Goal: Task Accomplishment & Management: Complete application form

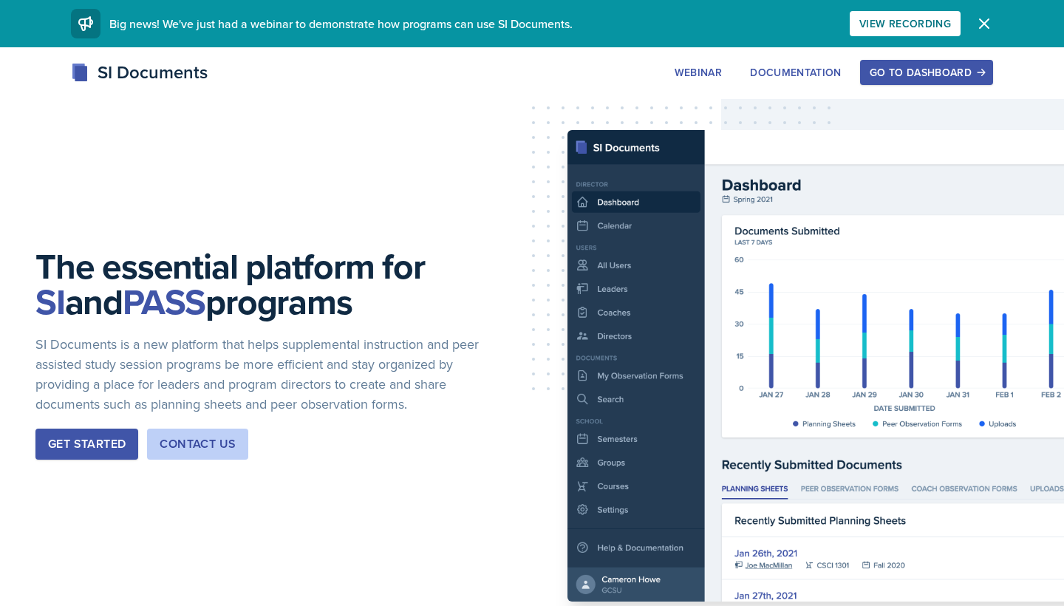
click at [940, 66] on div "Go to Dashboard" at bounding box center [926, 72] width 114 height 12
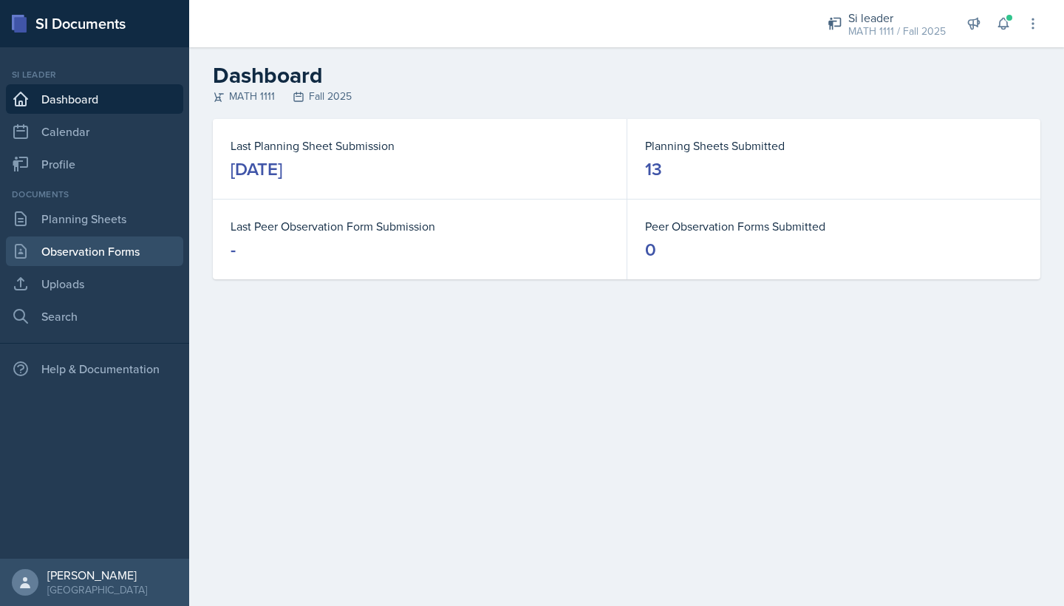
click at [112, 250] on link "Observation Forms" at bounding box center [94, 251] width 177 height 30
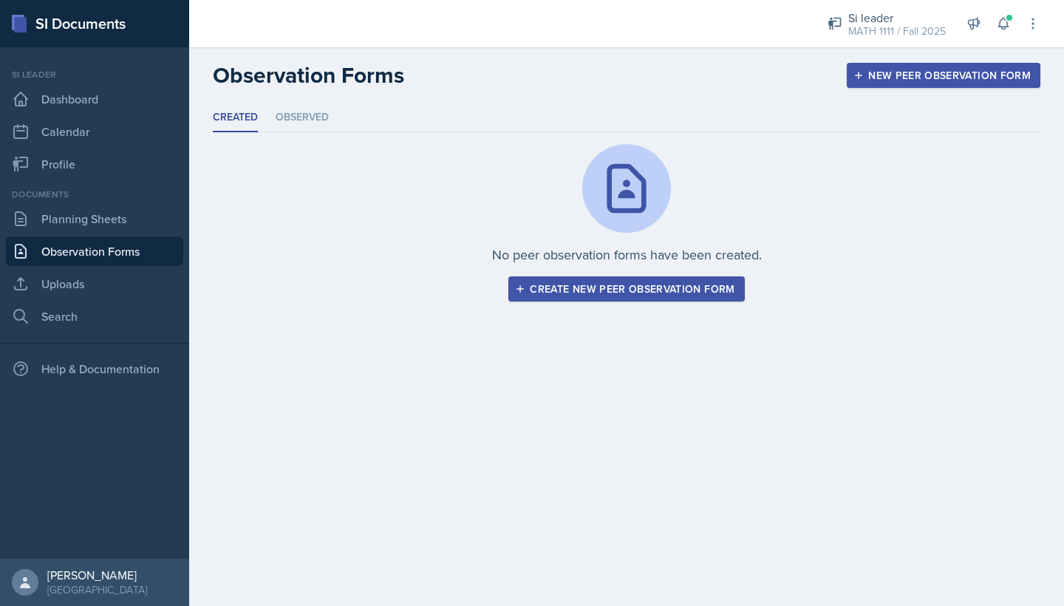
click at [696, 292] on div "Create new peer observation form" at bounding box center [626, 289] width 216 height 12
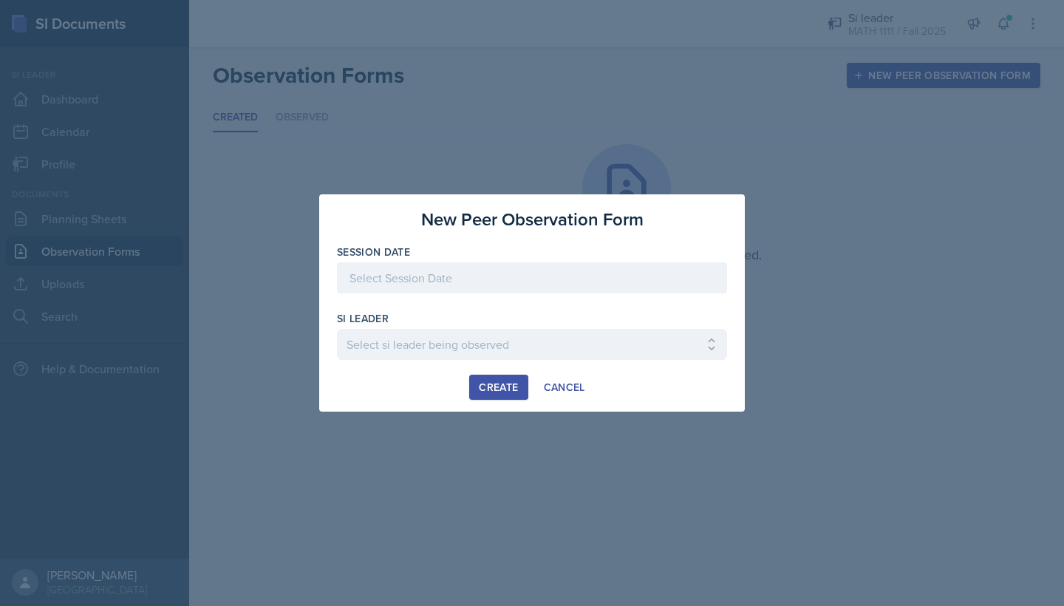
click at [473, 278] on div at bounding box center [532, 277] width 390 height 31
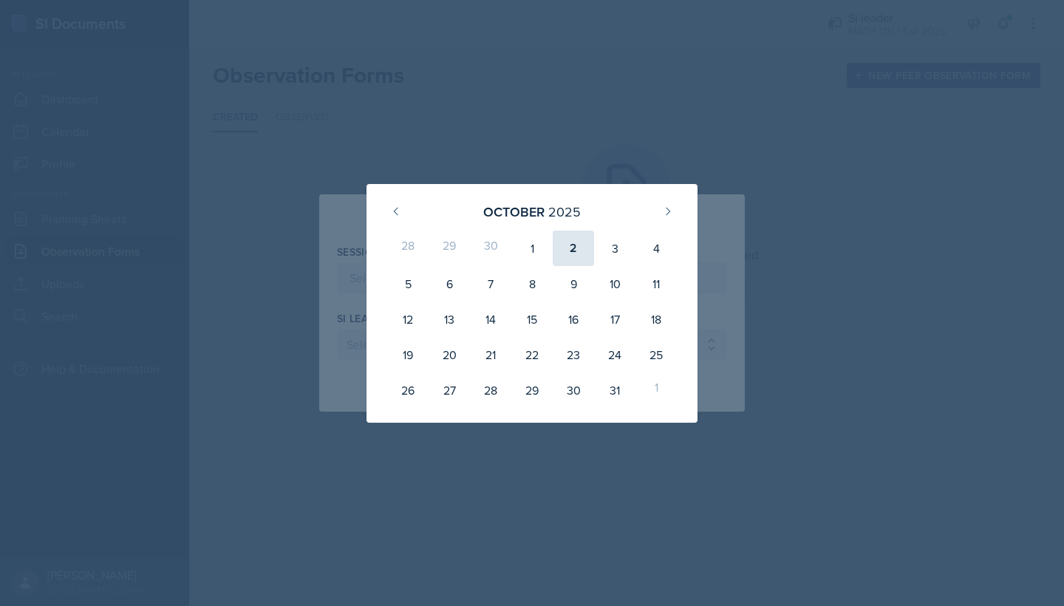
click at [566, 249] on div "2" at bounding box center [572, 247] width 41 height 35
type input "[DATE]"
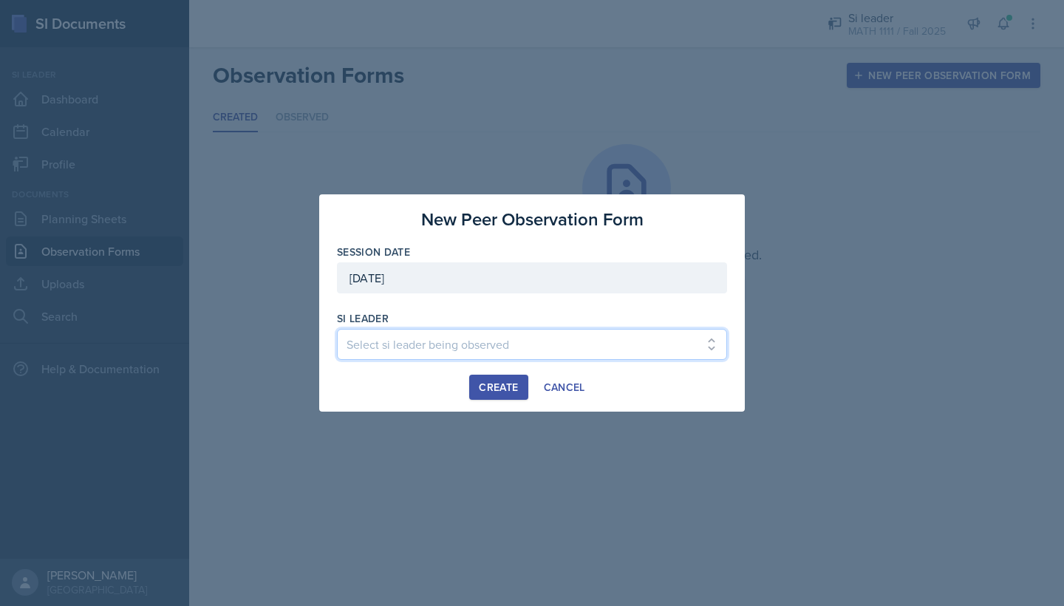
select select "2132751f-8efa-43a6-bfb7-8713c386ea1e"
click at [506, 385] on div "Create" at bounding box center [498, 387] width 39 height 12
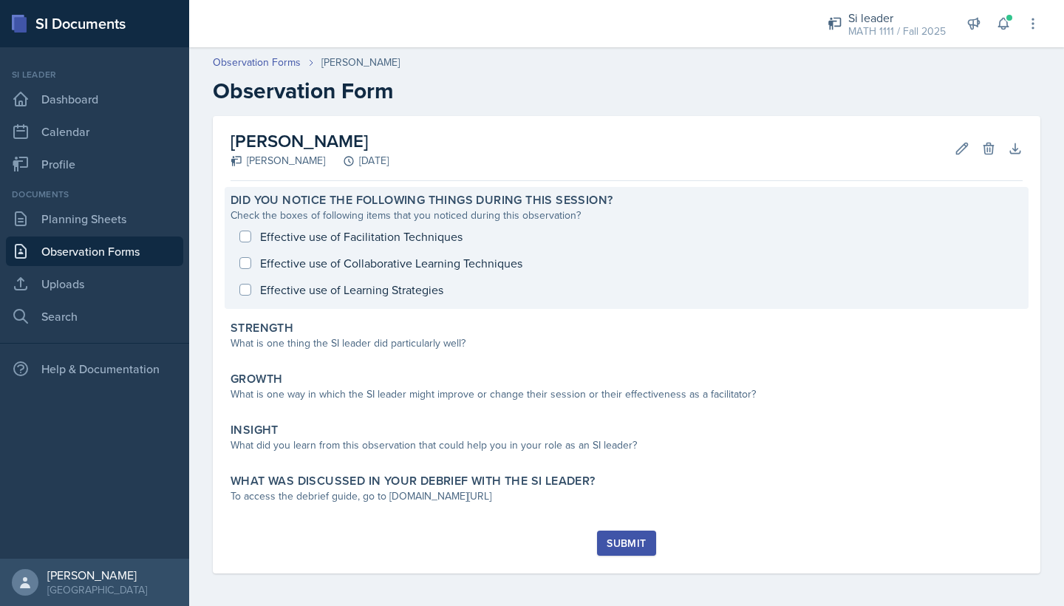
click at [449, 235] on div "Effective use of Facilitation Techniques Effective use of Collaborative Learnin…" at bounding box center [626, 263] width 792 height 80
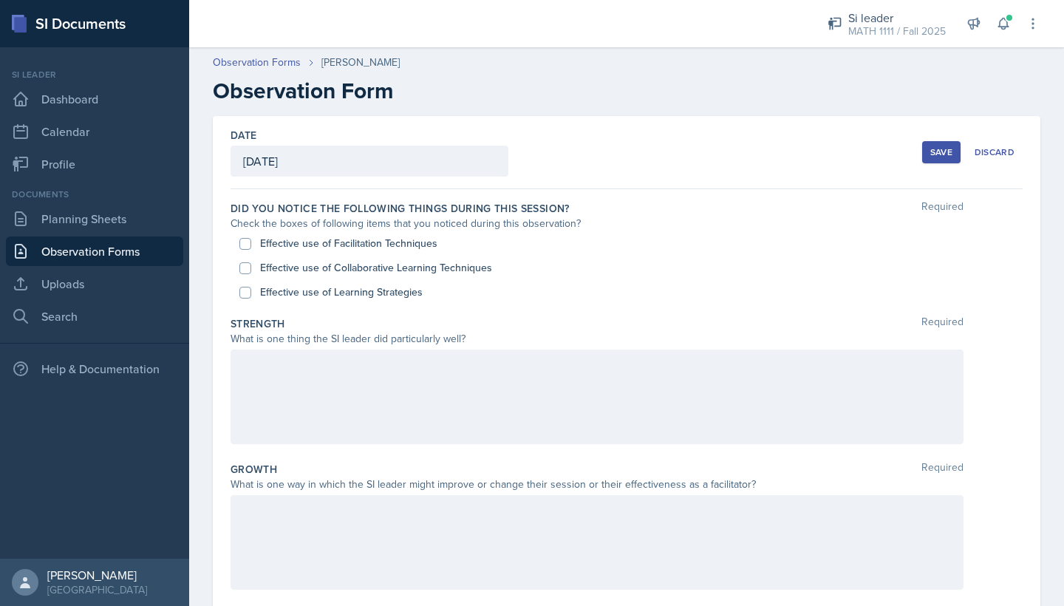
click at [246, 246] on input "Effective use of Facilitation Techniques" at bounding box center [245, 244] width 12 height 12
checkbox input "true"
click at [247, 279] on div "Effective use of Collaborative Learning Techniques" at bounding box center [626, 268] width 774 height 24
click at [245, 262] on input "Effective use of Collaborative Learning Techniques" at bounding box center [245, 268] width 12 height 12
checkbox input "true"
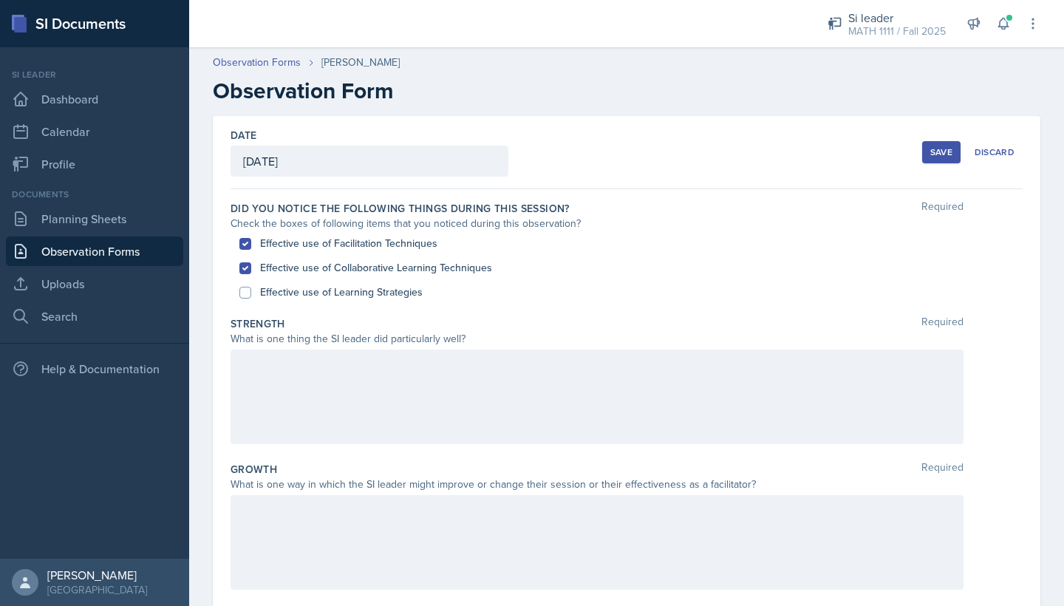
click at [245, 289] on input "Effective use of Learning Strategies" at bounding box center [245, 293] width 12 height 12
checkbox input "true"
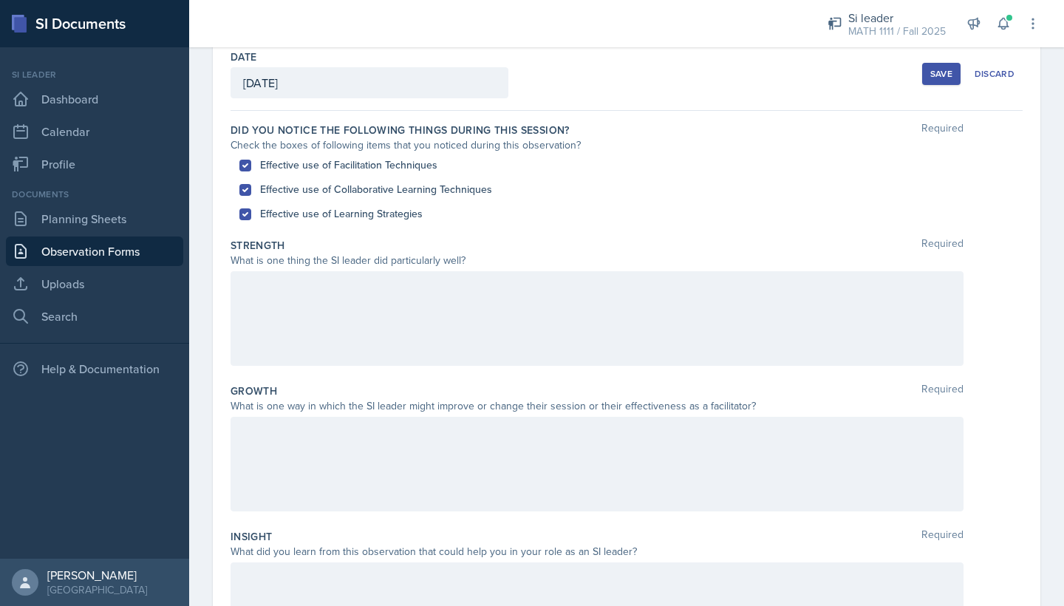
click at [267, 340] on div at bounding box center [596, 318] width 733 height 95
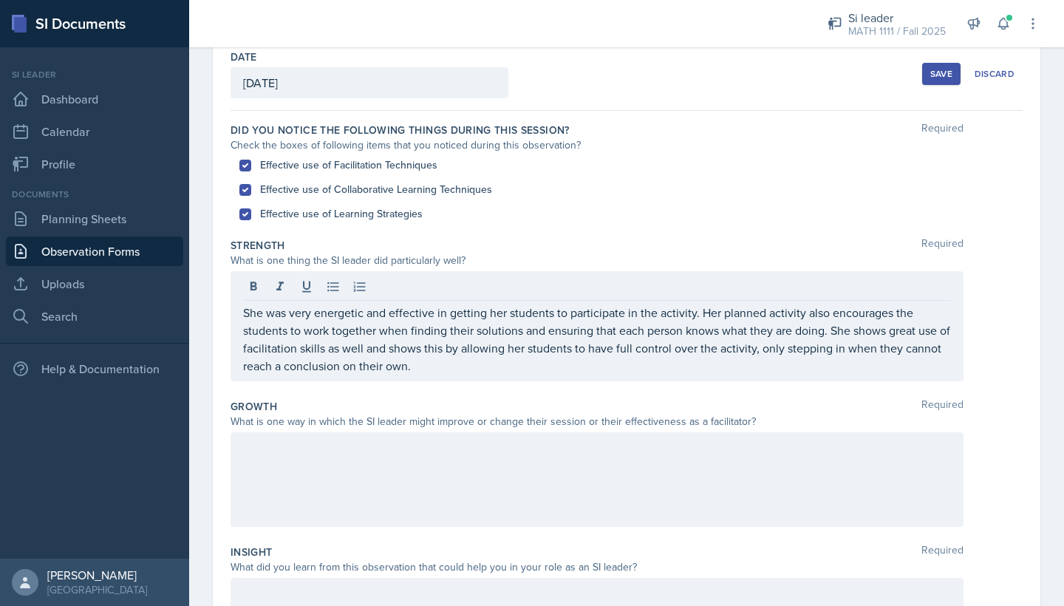
click at [429, 473] on div at bounding box center [596, 479] width 733 height 95
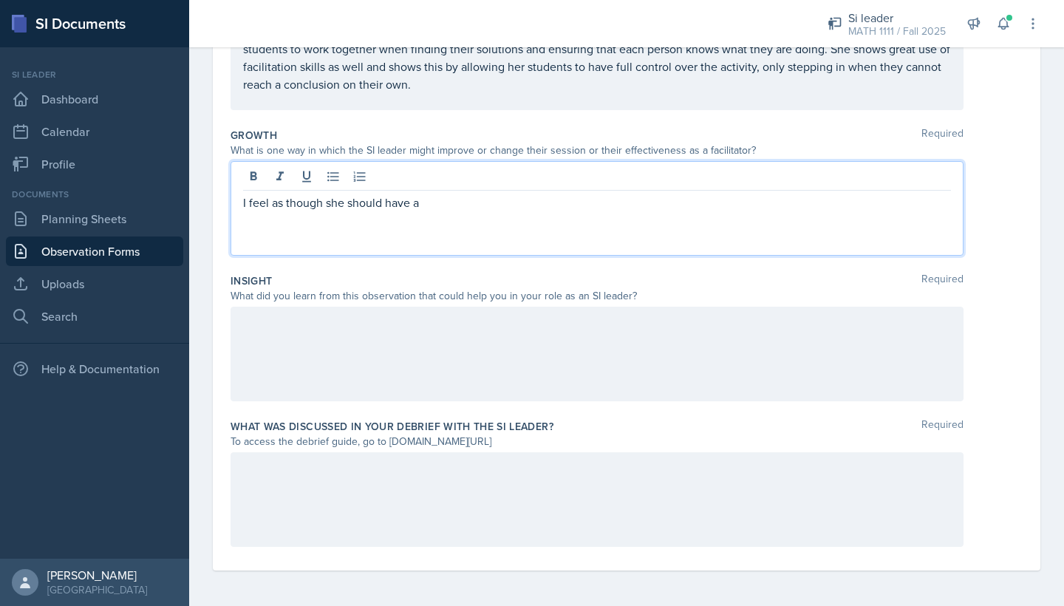
scroll to position [0, 0]
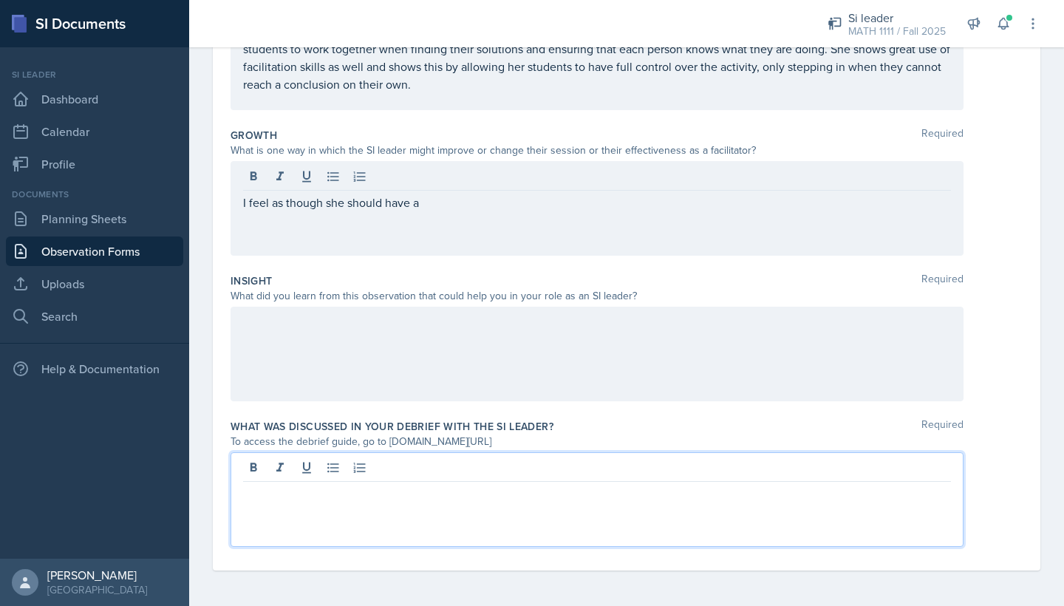
click at [403, 474] on div at bounding box center [596, 499] width 733 height 95
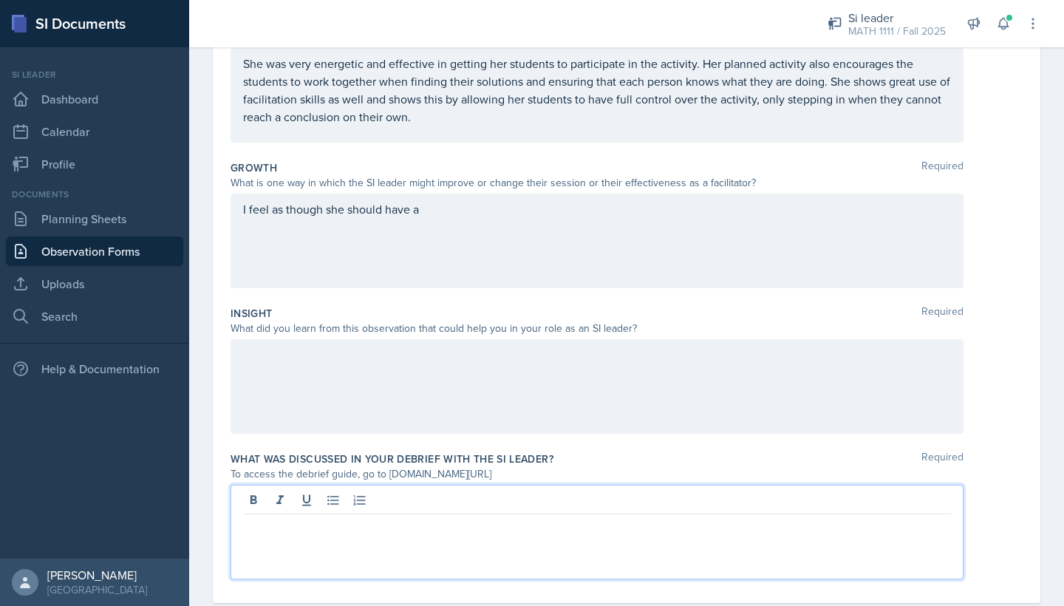
scroll to position [301, 0]
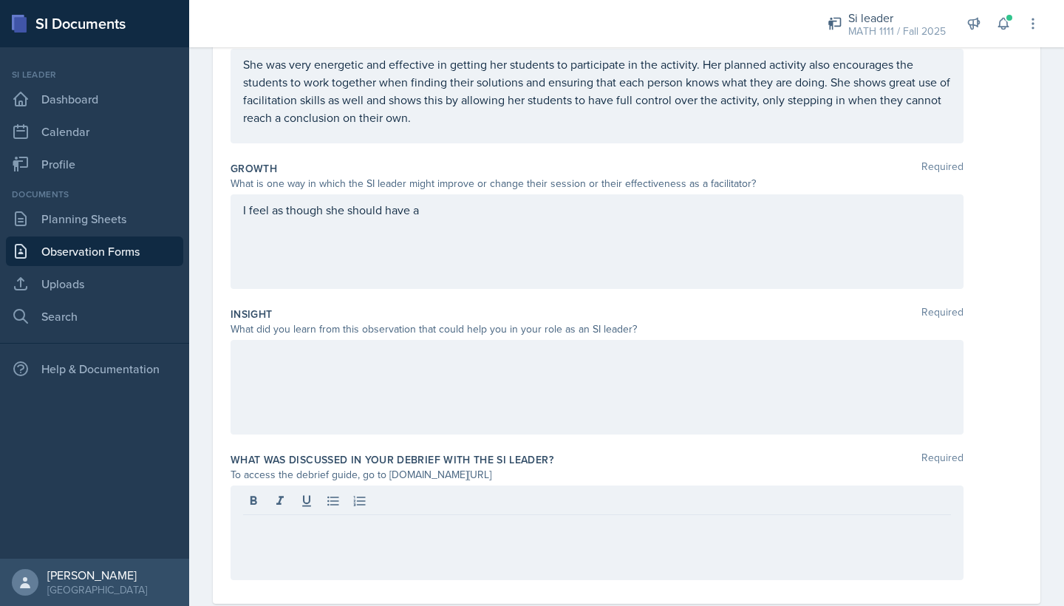
click at [426, 219] on div "I feel as though she should have a" at bounding box center [596, 241] width 733 height 95
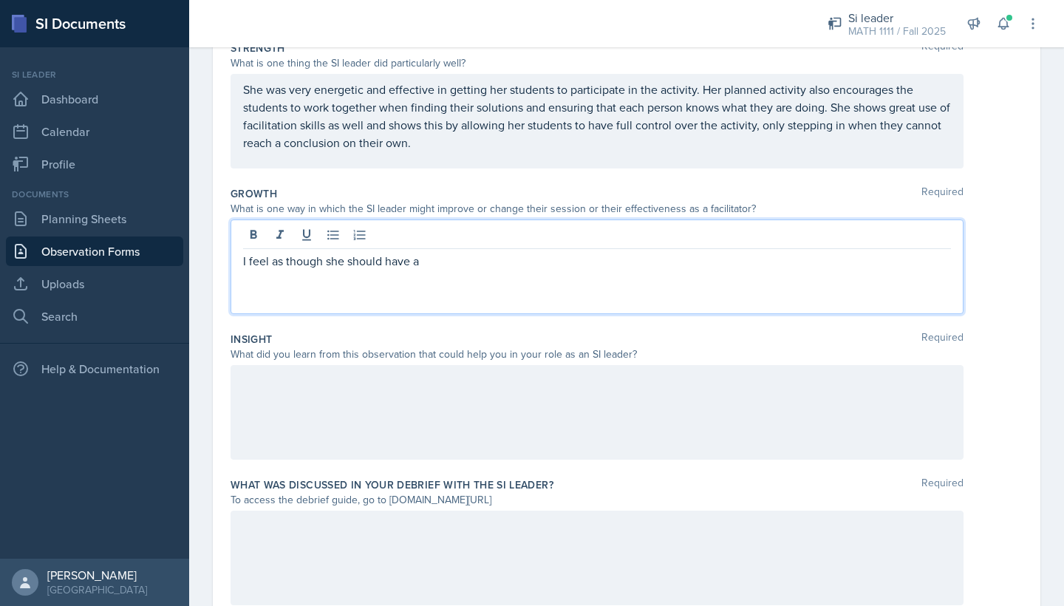
scroll to position [264, 0]
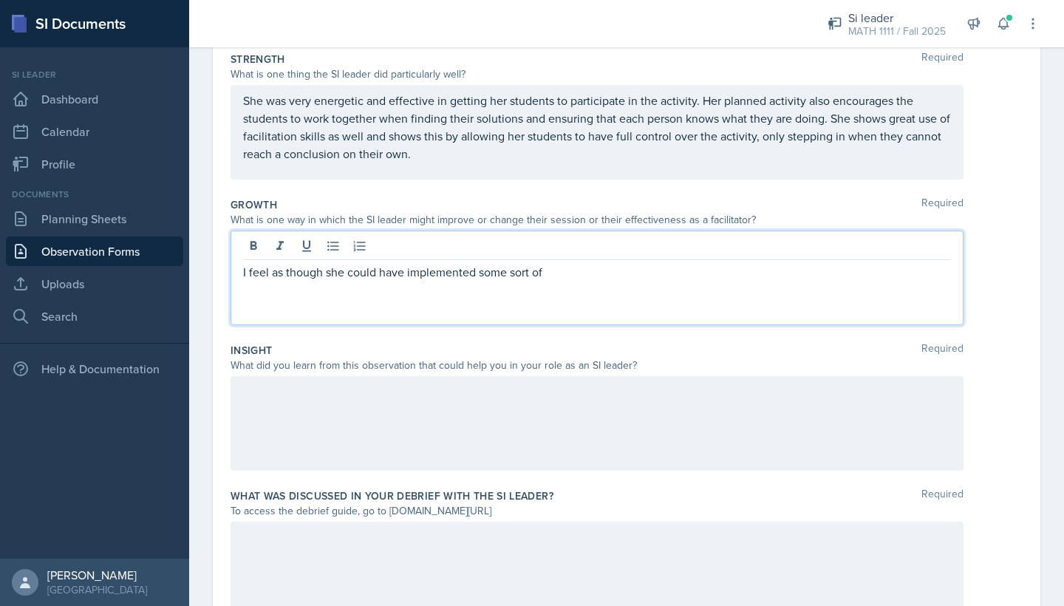
drag, startPoint x: 594, startPoint y: 280, endPoint x: 213, endPoint y: 257, distance: 381.8
click at [213, 257] on div "Date [DATE] [DATE] 28 29 30 1 2 3 4 5 6 7 8 9 10 11 12 13 14 15 16 17 18 19 20 …" at bounding box center [626, 246] width 827 height 788
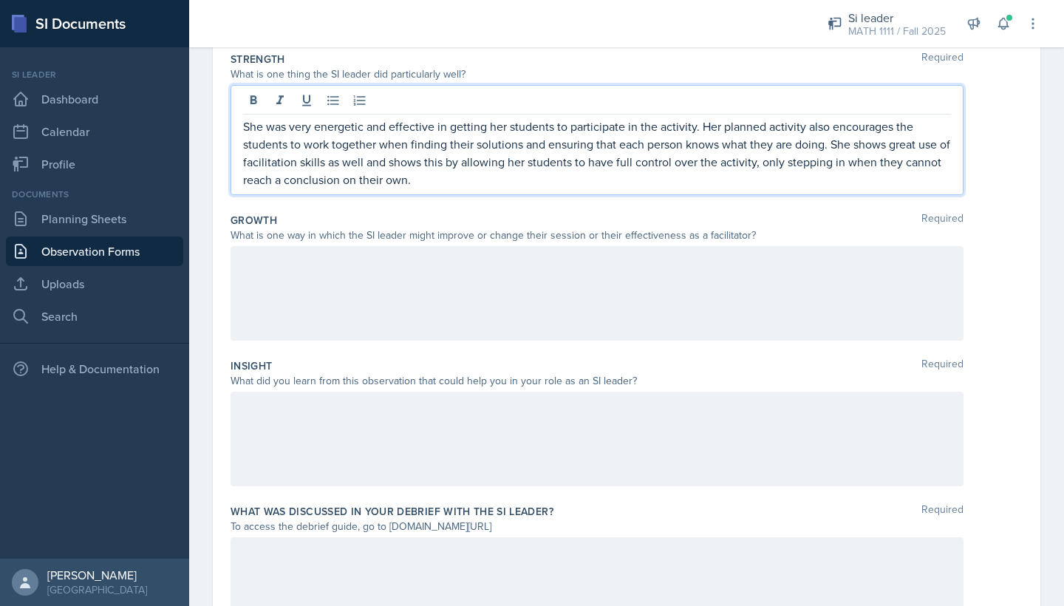
click at [417, 157] on p "She was very energetic and effective in getting her students to participate in …" at bounding box center [597, 152] width 708 height 71
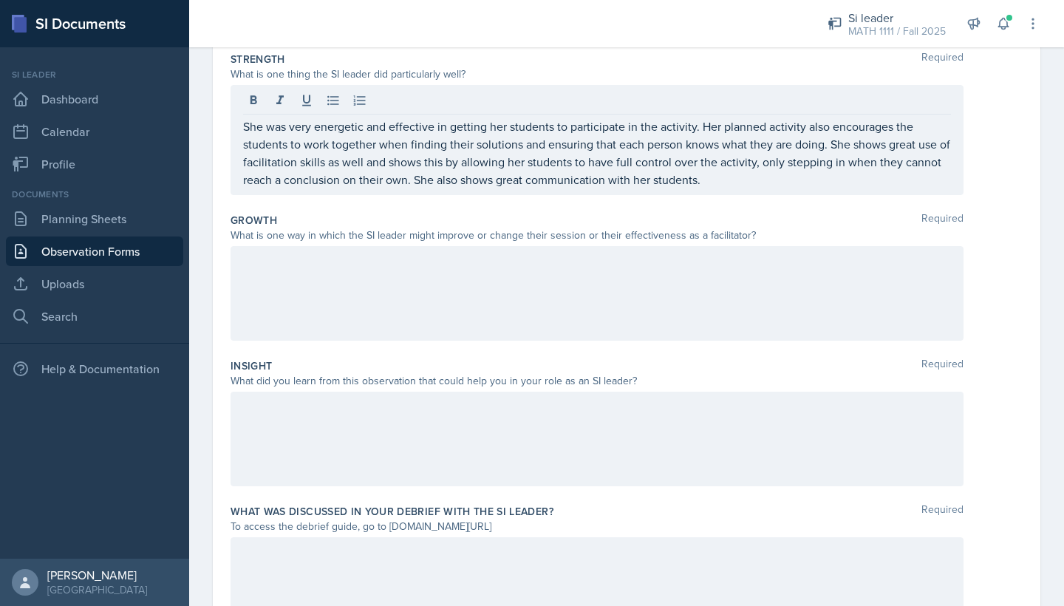
click at [589, 278] on div at bounding box center [596, 293] width 733 height 95
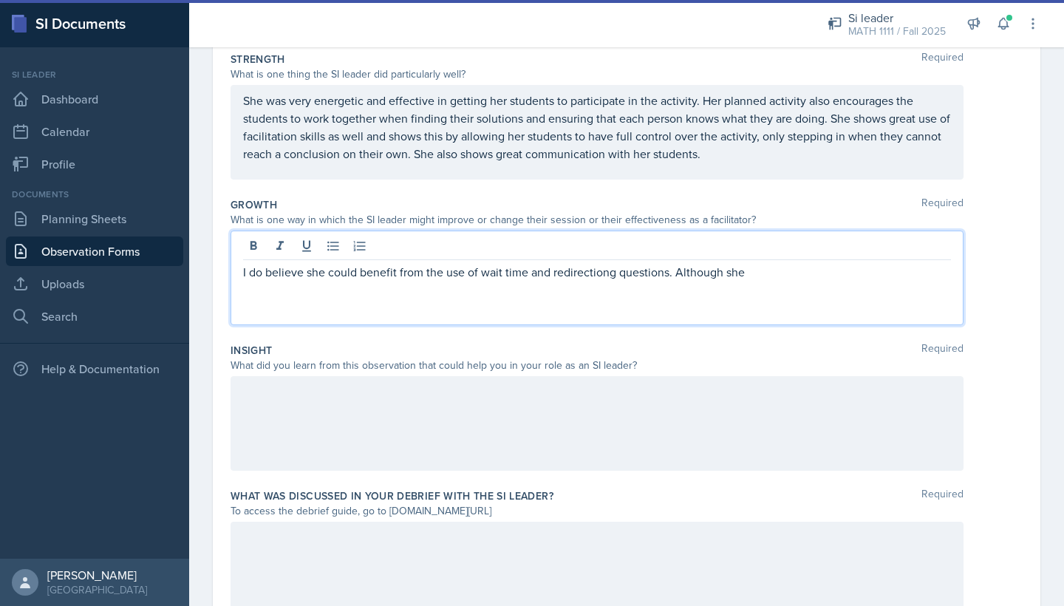
click at [258, 136] on p "She was very energetic and effective in getting her students to participate in …" at bounding box center [597, 127] width 708 height 71
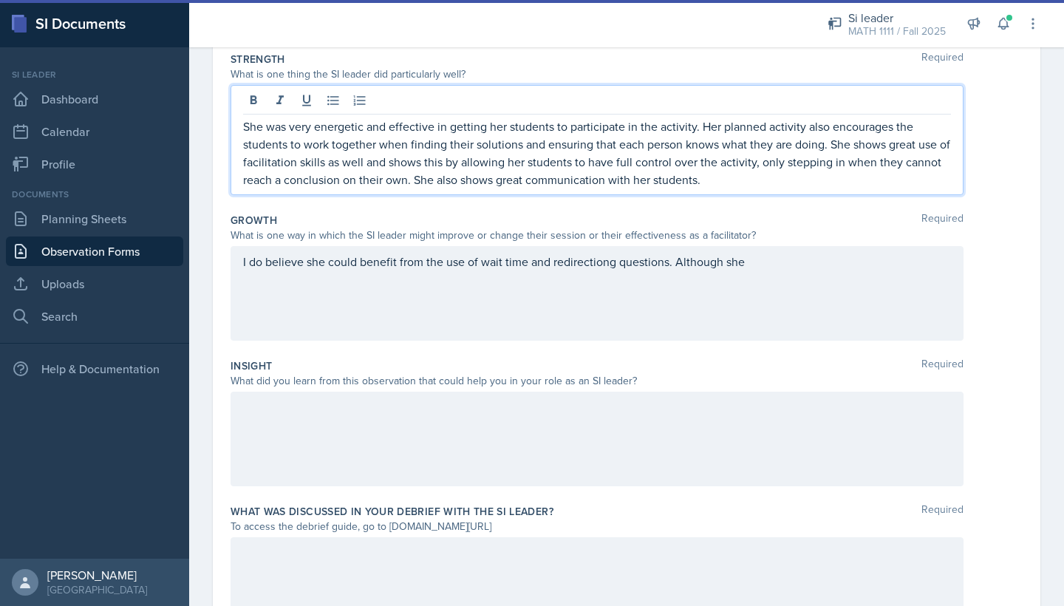
click at [256, 162] on p "She was very energetic and effective in getting her students to participate in …" at bounding box center [597, 152] width 708 height 71
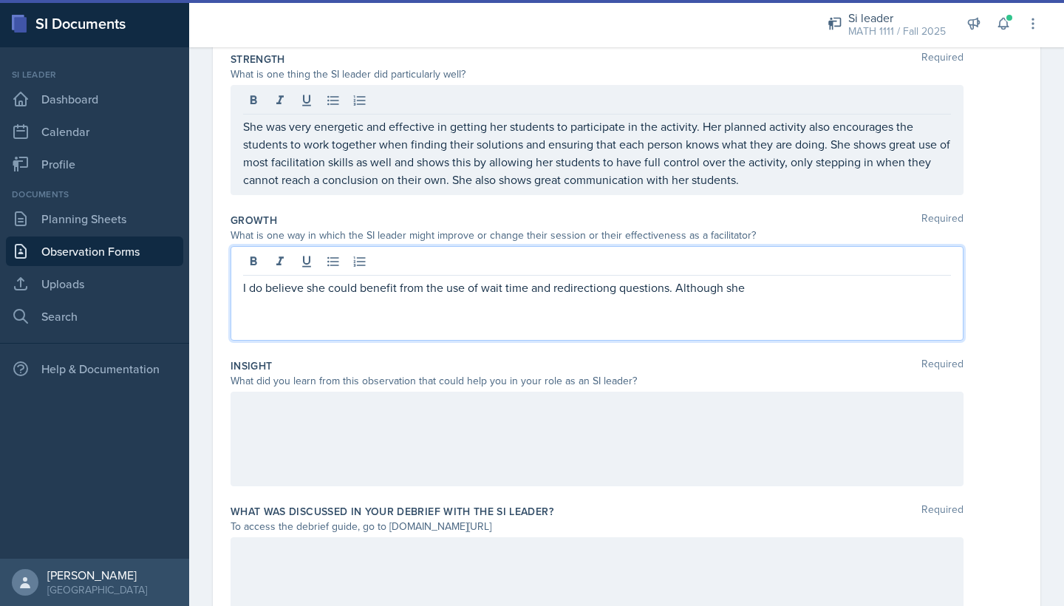
click at [758, 261] on div "I do believe she could benefit from the use of wait time and redirectiong quest…" at bounding box center [596, 293] width 733 height 95
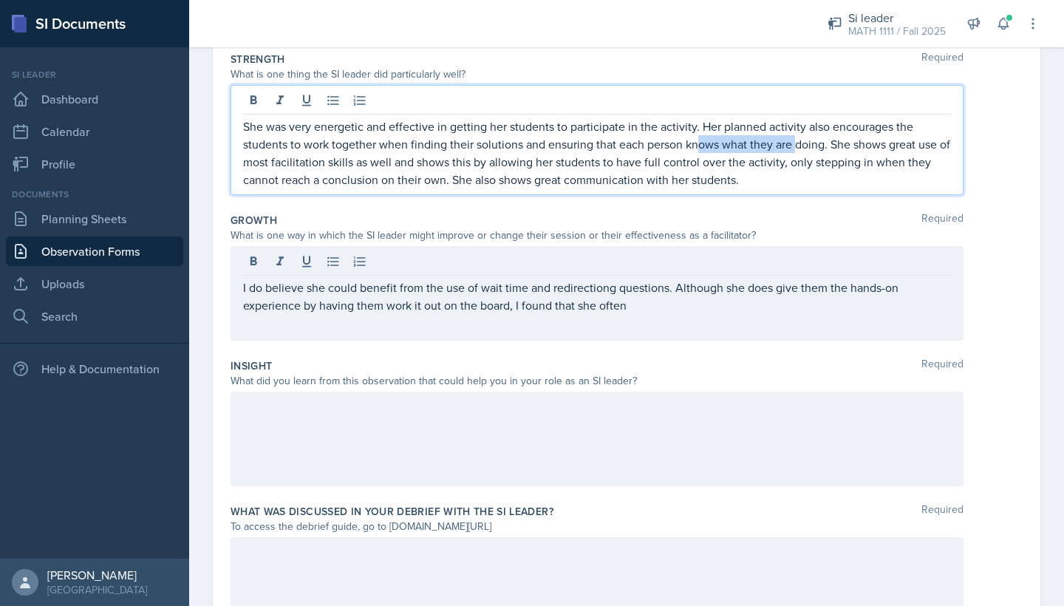
drag, startPoint x: 797, startPoint y: 138, endPoint x: 700, endPoint y: 138, distance: 96.7
click at [700, 138] on p "She was very energetic and effective in getting her students to participate in …" at bounding box center [597, 152] width 708 height 71
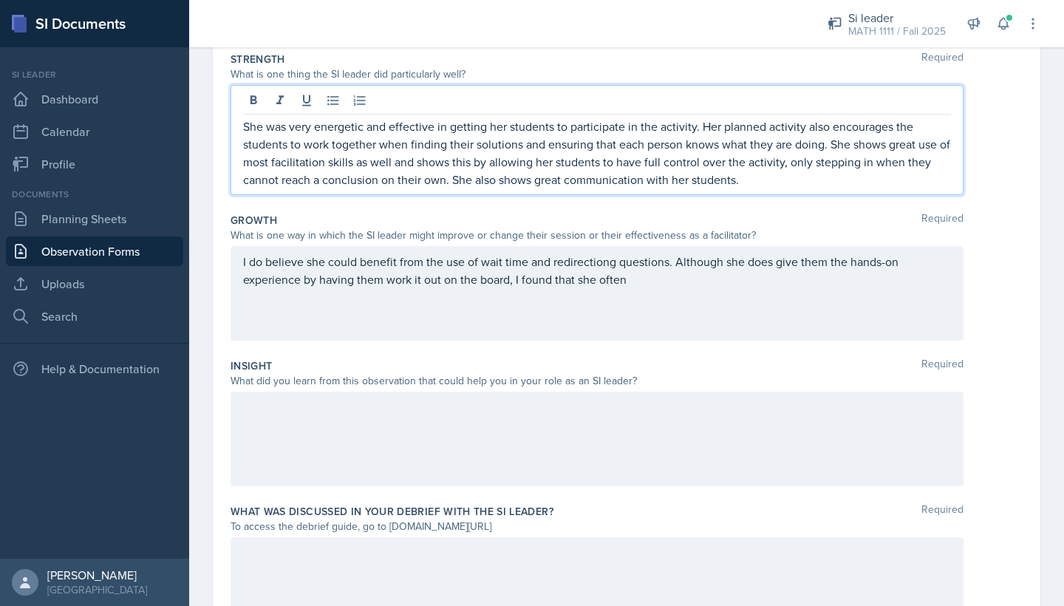
click at [942, 185] on p "She was very energetic and effective in getting her students to participate in …" at bounding box center [597, 152] width 708 height 71
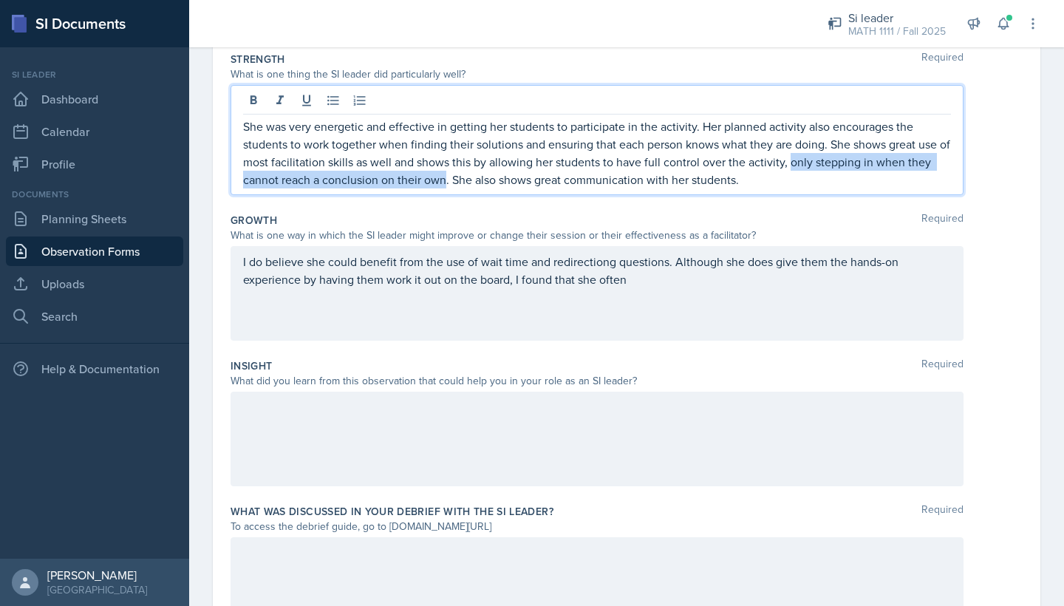
drag, startPoint x: 802, startPoint y: 163, endPoint x: 447, endPoint y: 177, distance: 355.5
click at [447, 177] on p "She was very energetic and effective in getting her students to participate in …" at bounding box center [597, 152] width 708 height 71
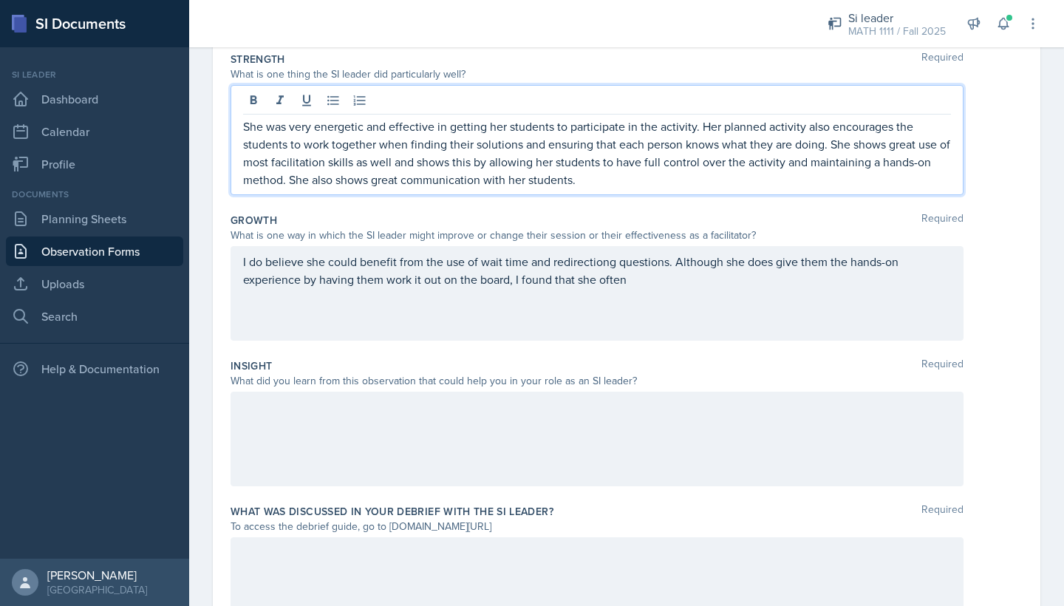
click at [624, 285] on p "I do believe she could benefit from the use of wait time and redirectiong quest…" at bounding box center [597, 270] width 708 height 35
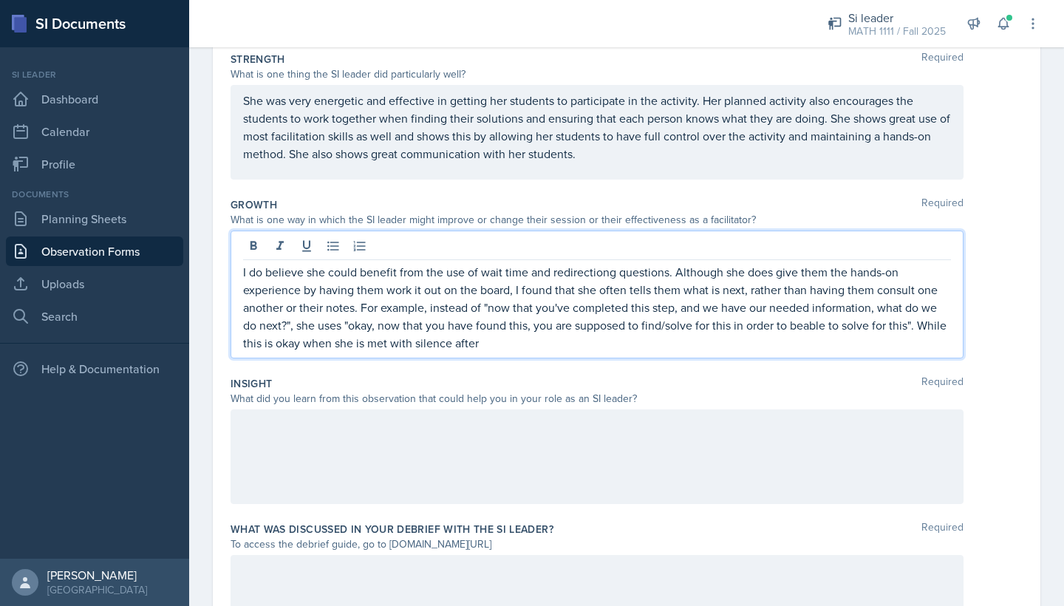
click at [804, 328] on p "I do believe she could benefit from the use of wait time and redirectiong quest…" at bounding box center [597, 307] width 708 height 89
click at [651, 346] on p "I do believe she could benefit from the use of wait time and redirectiong quest…" at bounding box center [597, 307] width 708 height 89
drag, startPoint x: 825, startPoint y: 321, endPoint x: 832, endPoint y: 339, distance: 18.9
click at [832, 339] on p "I do believe she could benefit from the use of wait time and redirection questi…" at bounding box center [597, 307] width 708 height 89
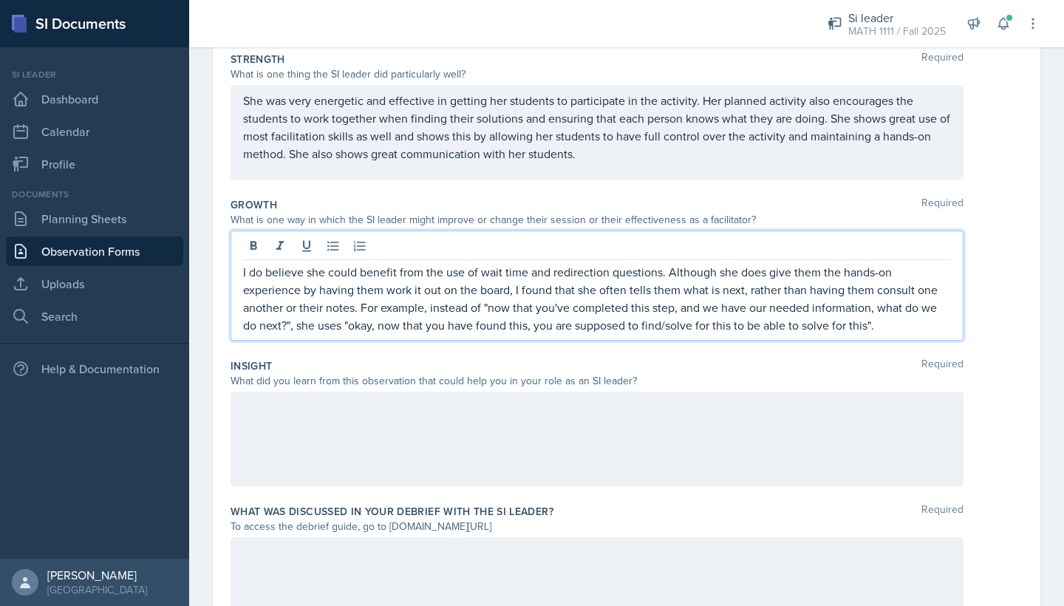
click at [607, 274] on p "I do believe she could benefit from the use of wait time and redirection questi…" at bounding box center [597, 298] width 708 height 71
click at [238, 270] on div "I do believe she could benefit from the use of wait time and redirecting questi…" at bounding box center [596, 285] width 733 height 110
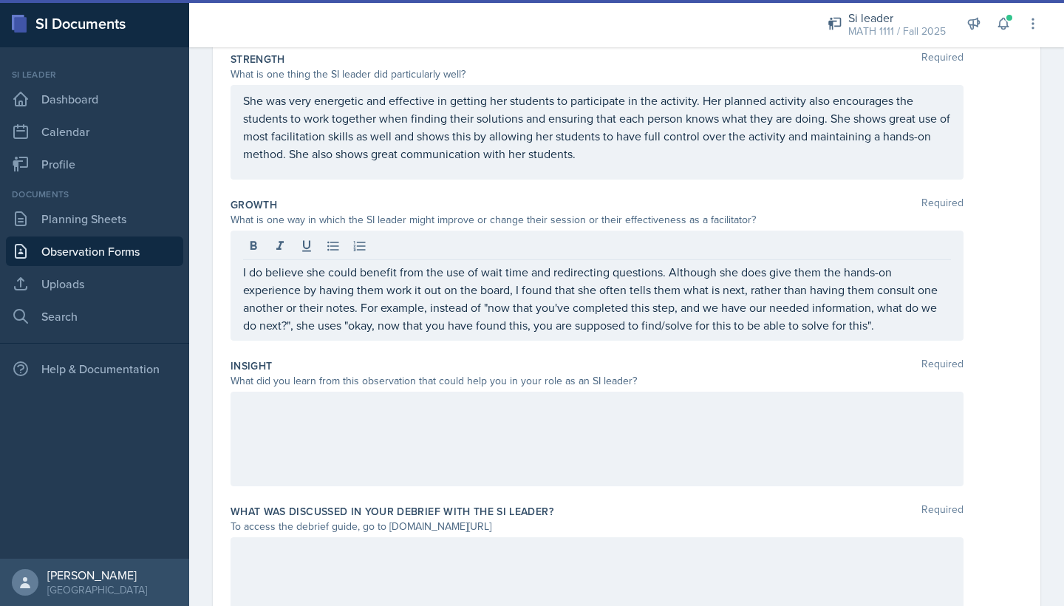
drag, startPoint x: 238, startPoint y: 270, endPoint x: 795, endPoint y: 315, distance: 558.6
click at [795, 315] on div "I do believe she could benefit from the use of wait time and redirecting questi…" at bounding box center [596, 285] width 733 height 110
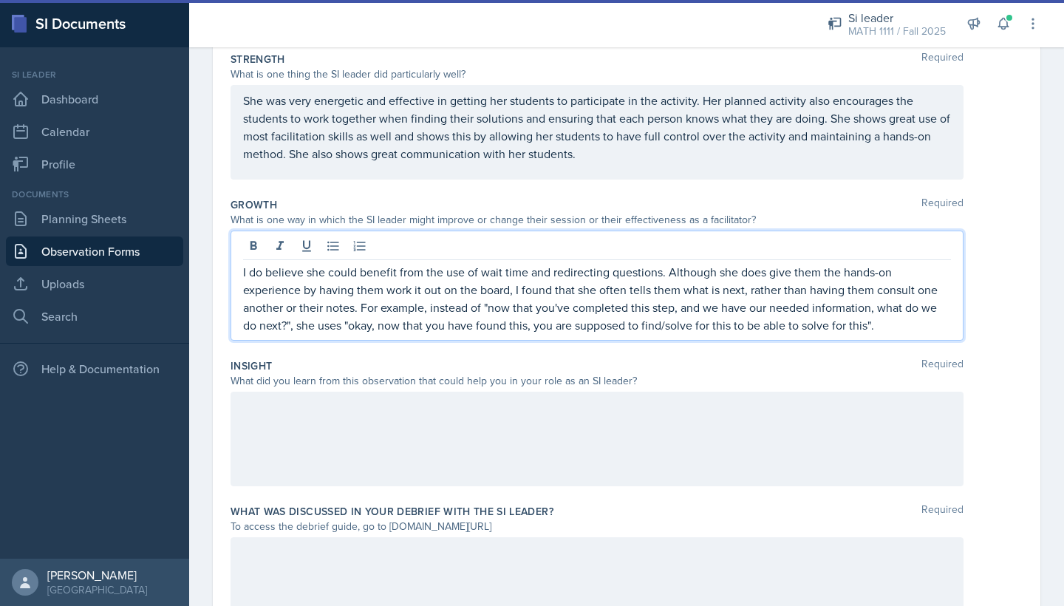
click at [889, 323] on p "I do believe she could benefit from the use of wait time and redirecting questi…" at bounding box center [597, 298] width 708 height 71
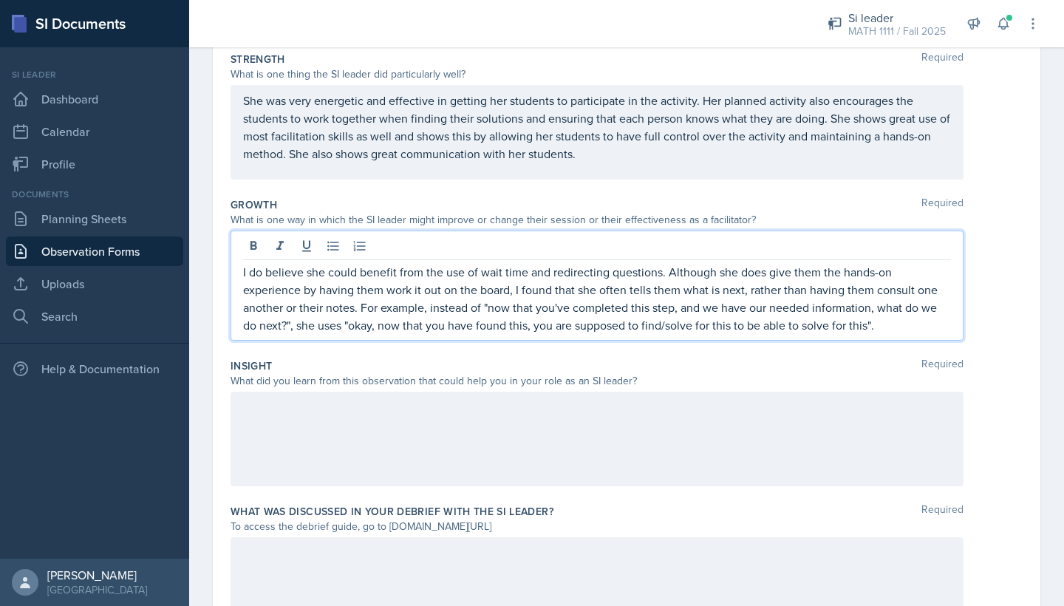
drag, startPoint x: 880, startPoint y: 324, endPoint x: 287, endPoint y: 235, distance: 600.5
click at [287, 235] on div "I do believe she could benefit from the use of wait time and redirecting questi…" at bounding box center [596, 285] width 733 height 110
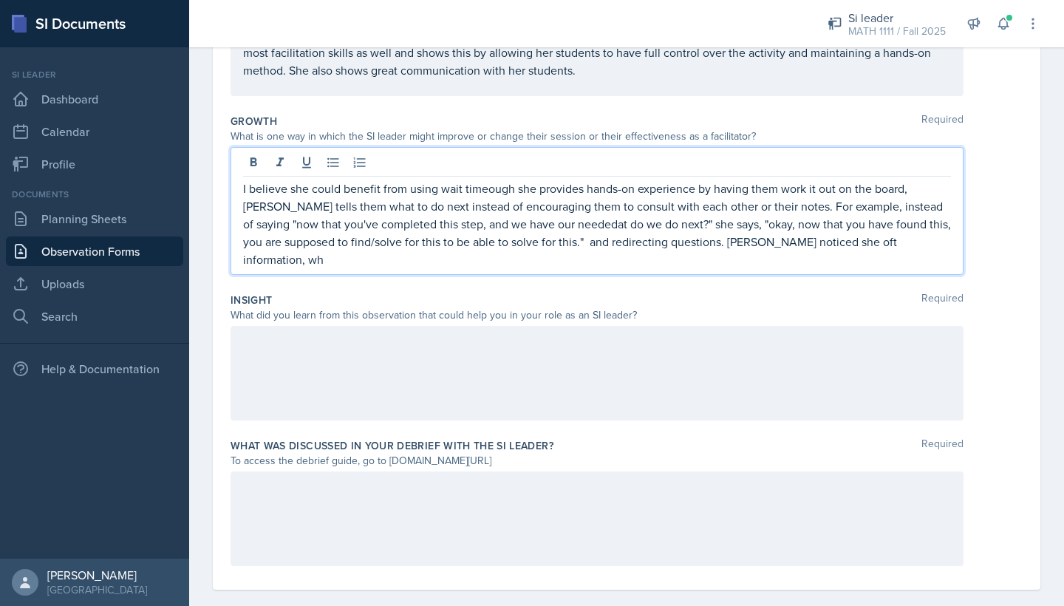
scroll to position [346, 0]
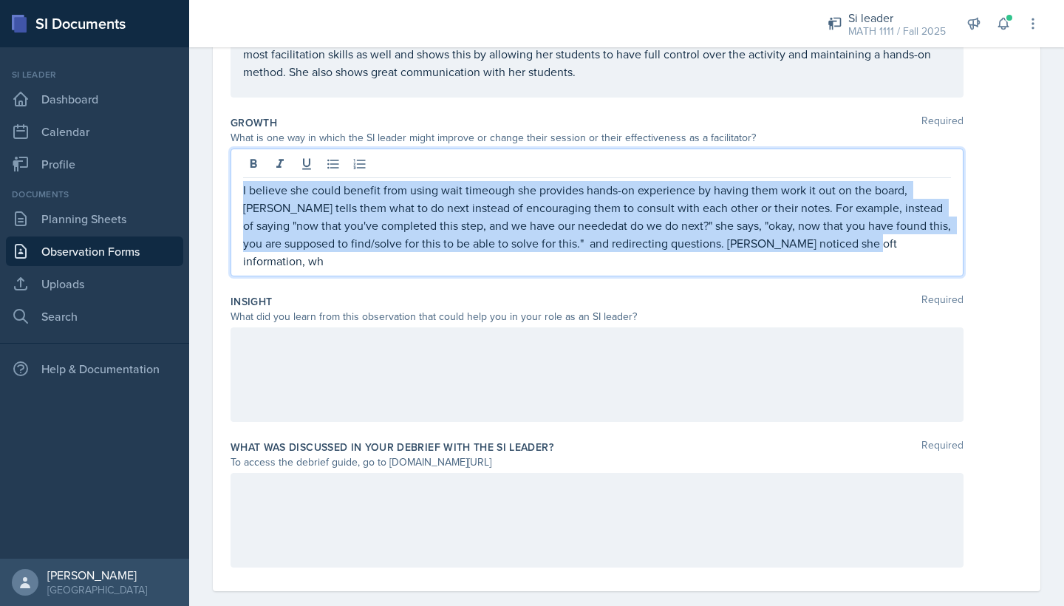
drag, startPoint x: 818, startPoint y: 249, endPoint x: 242, endPoint y: 192, distance: 579.6
click at [242, 192] on div "I believe she could benefit from using wait timeough she provides hands-on expe…" at bounding box center [596, 212] width 733 height 128
click at [827, 236] on p "I believe she could benefit from using wait timeough she provides hands-on expe…" at bounding box center [597, 225] width 708 height 89
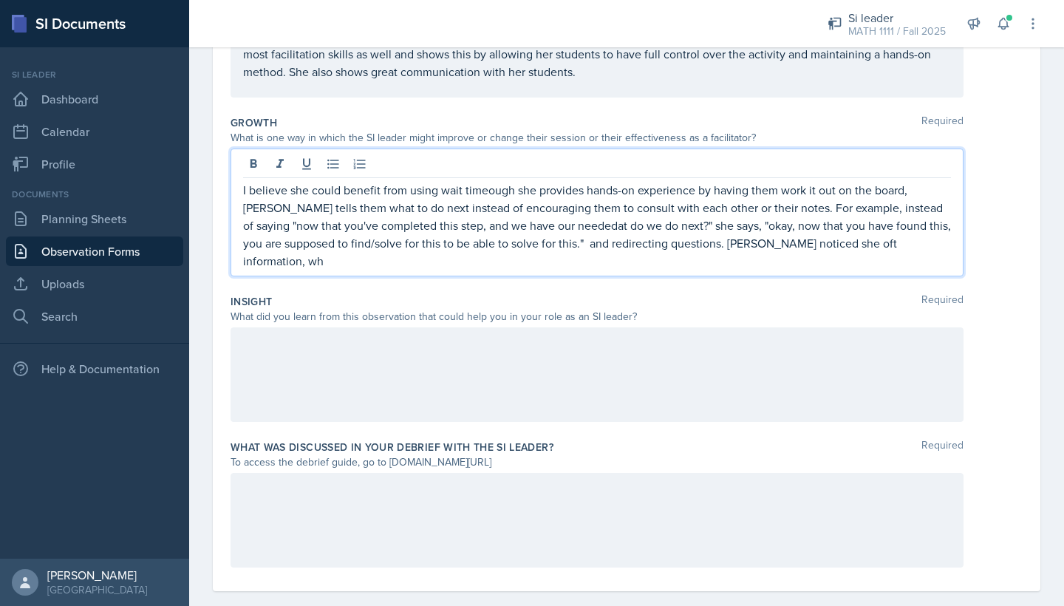
click at [489, 188] on p "I believe she could benefit from using wait timeough she provides hands-on expe…" at bounding box center [597, 225] width 708 height 89
click at [914, 247] on p "I believe she could benefit from using wait time and rediough she provides hand…" at bounding box center [597, 225] width 708 height 89
click at [541, 191] on p "I believe she could benefit from using wait time and readiough she provides han…" at bounding box center [597, 225] width 708 height 89
click at [432, 213] on p "I believe she could benefit from using wait time and readiough she provides han…" at bounding box center [597, 225] width 708 height 89
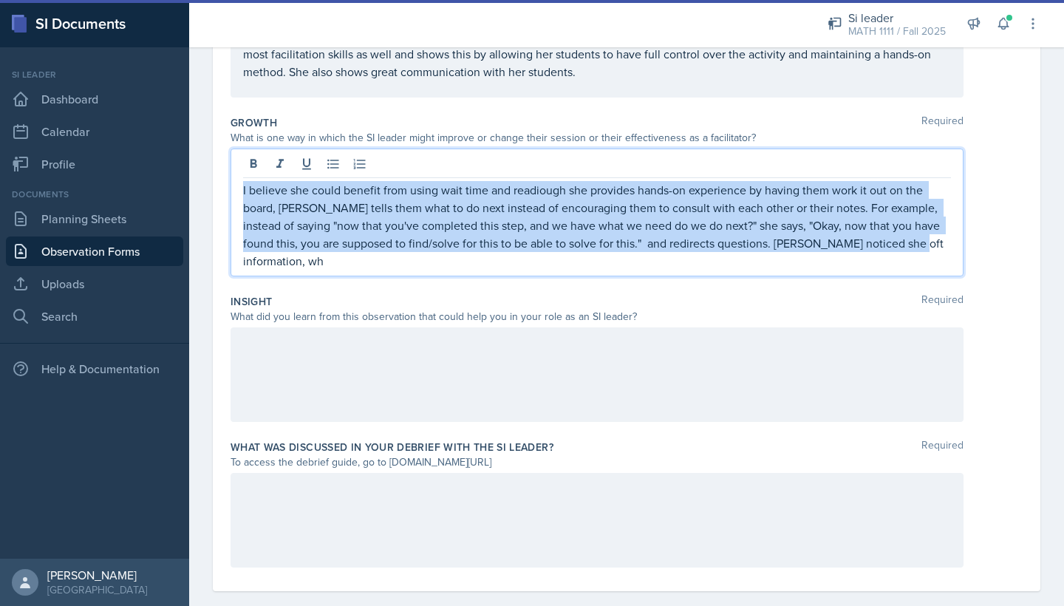
drag, startPoint x: 908, startPoint y: 244, endPoint x: 343, endPoint y: 161, distance: 570.4
click at [343, 161] on div "I believe she could benefit from using wait time and readiough she provides han…" at bounding box center [596, 212] width 733 height 128
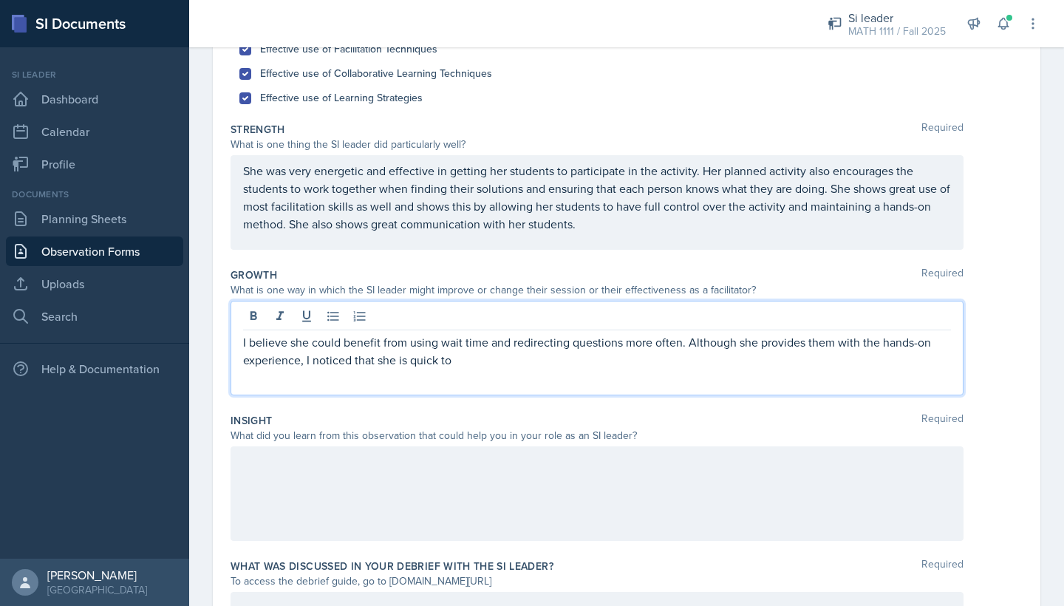
scroll to position [193, 0]
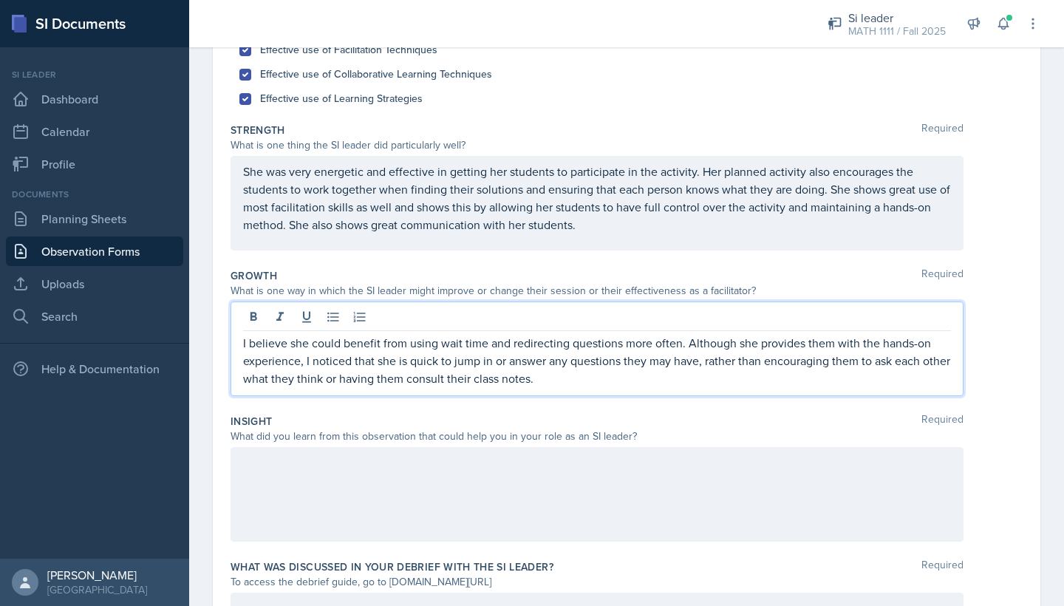
click at [685, 377] on p "I believe she could benefit from using wait time and redirecting questions more…" at bounding box center [597, 360] width 708 height 53
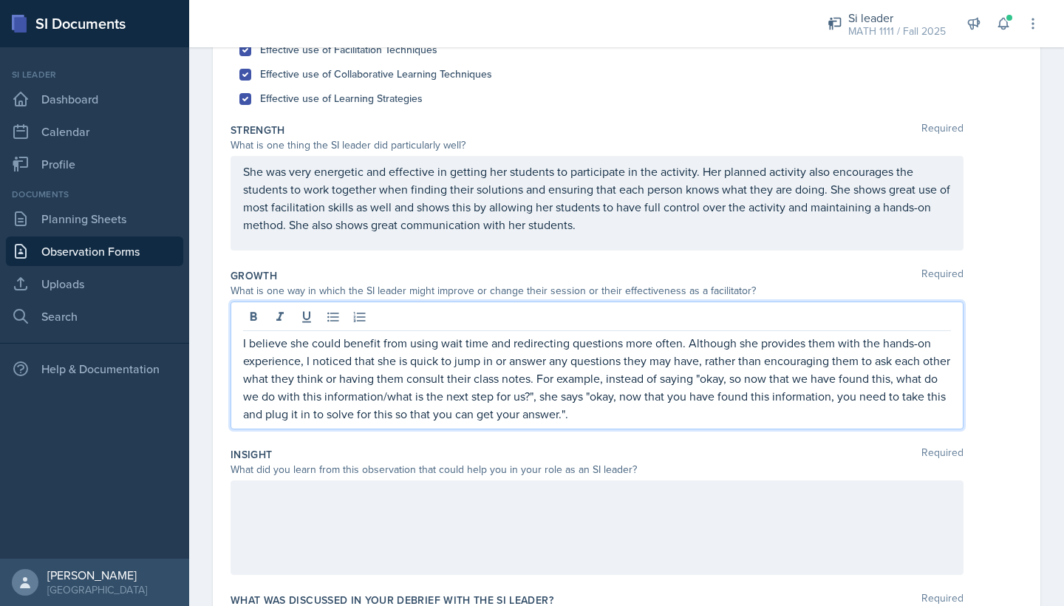
click at [282, 223] on p "She was very energetic and effective in getting her students to participate in …" at bounding box center [597, 197] width 708 height 71
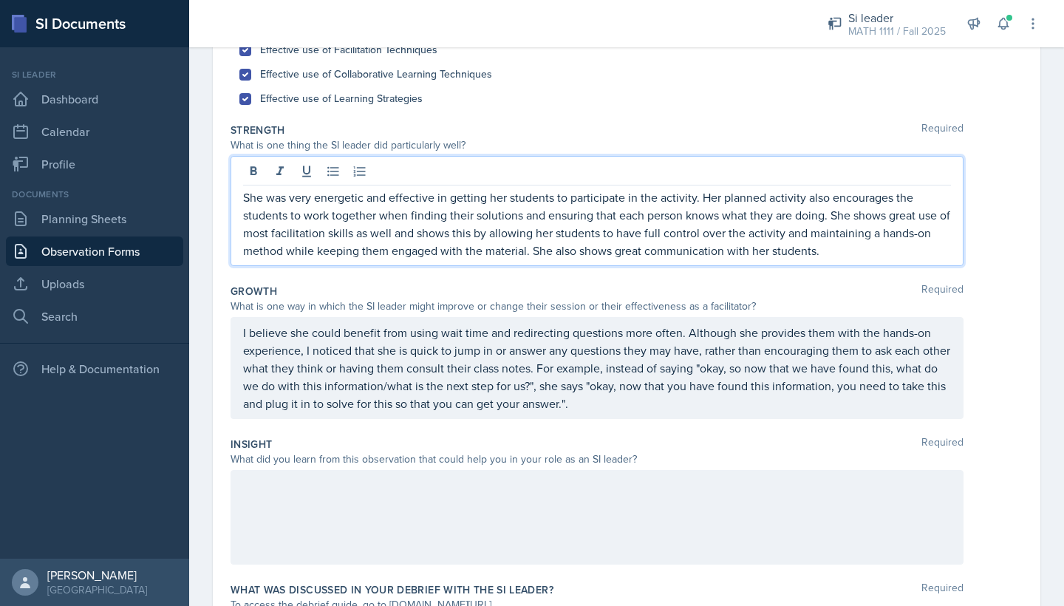
click at [822, 253] on p "She was very energetic and effective in getting her students to participate in …" at bounding box center [597, 223] width 708 height 71
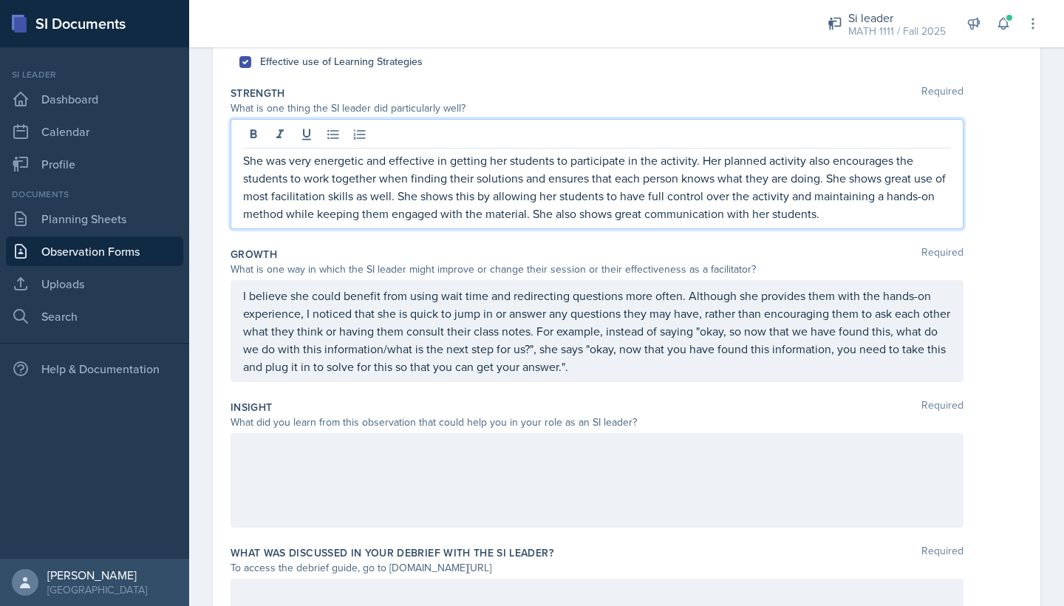
scroll to position [234, 0]
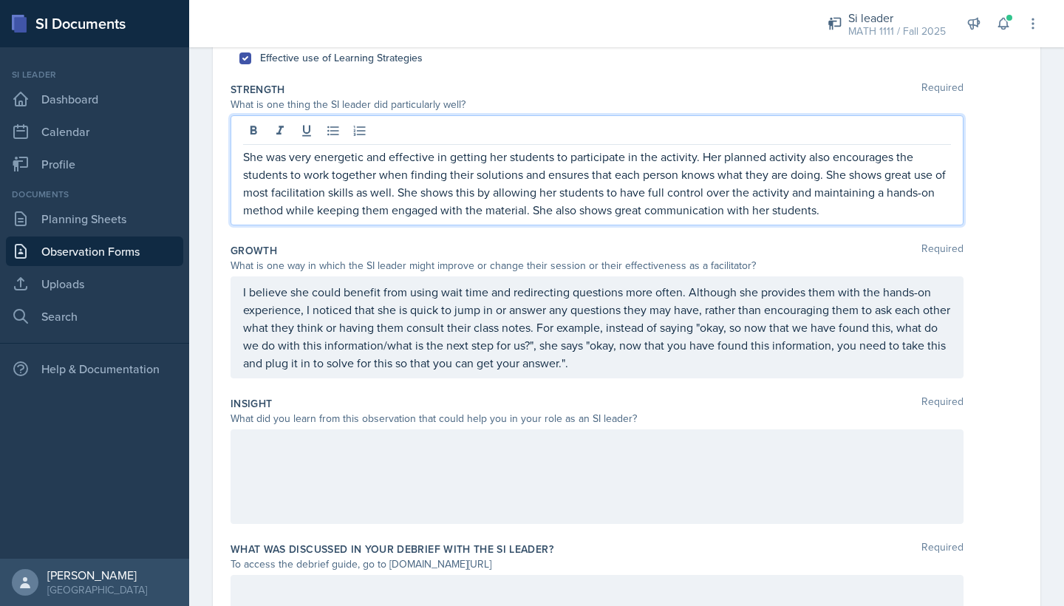
click at [673, 368] on p "I believe she could benefit from using wait time and redirecting questions more…" at bounding box center [597, 327] width 708 height 89
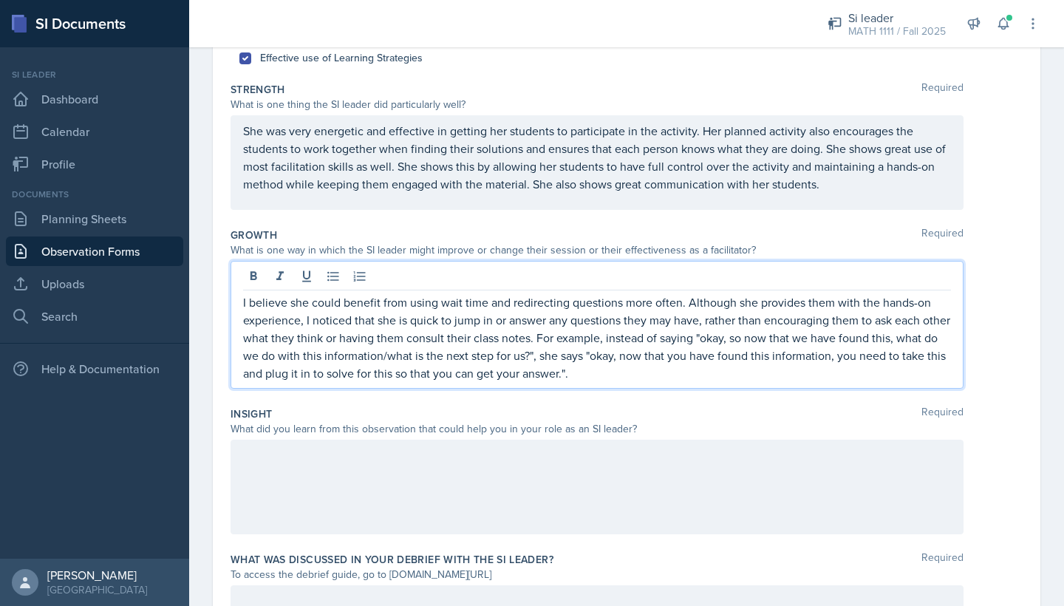
click at [643, 380] on p "I believe she could benefit from using wait time and redirecting questions more…" at bounding box center [597, 337] width 708 height 89
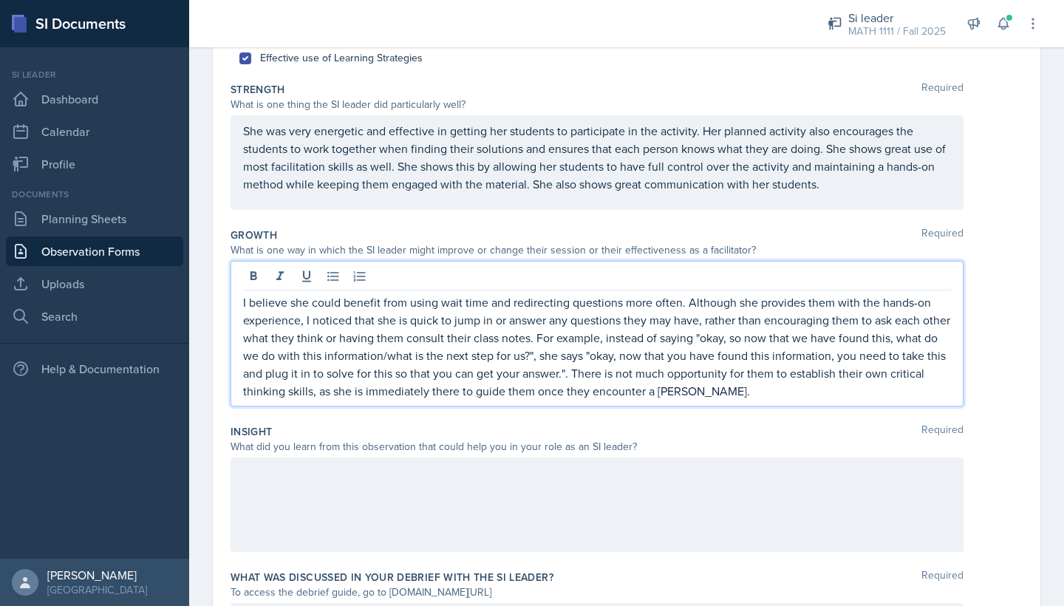
click at [362, 487] on div at bounding box center [596, 504] width 733 height 95
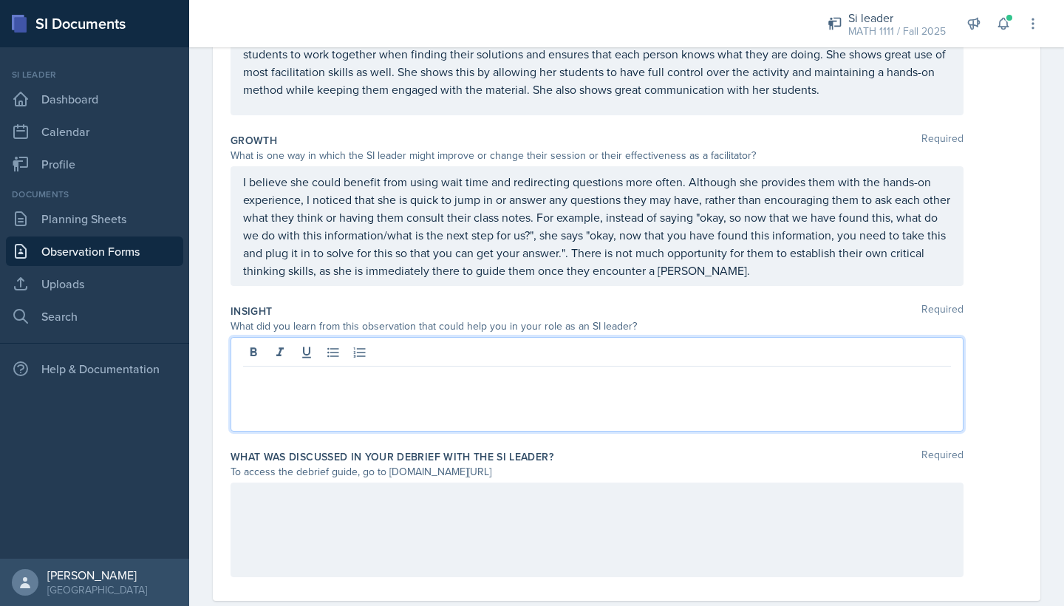
scroll to position [335, 0]
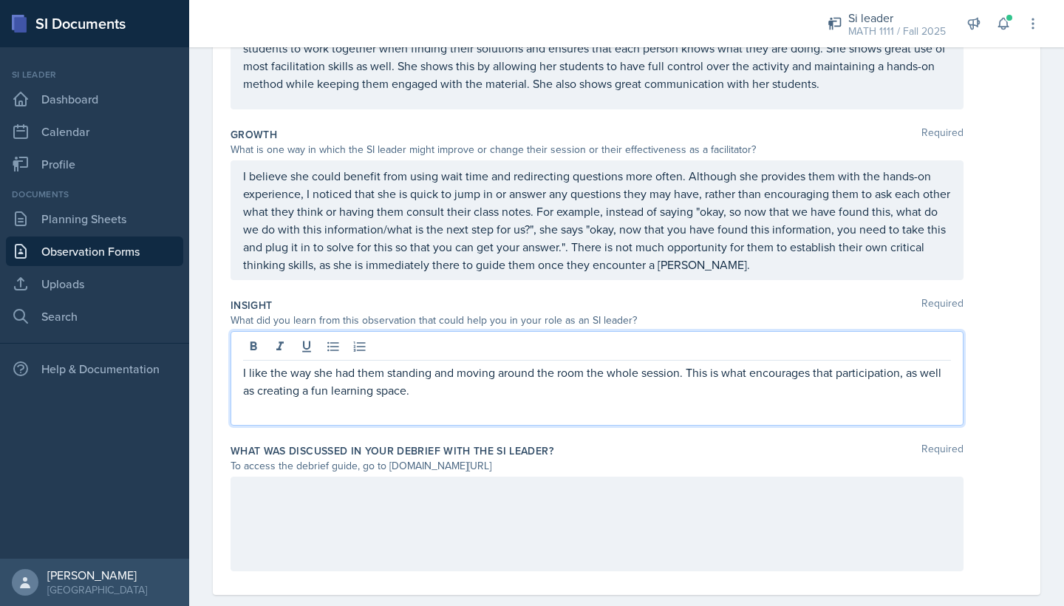
click at [493, 395] on p "I like the way she had them standing and moving around the room the whole sessi…" at bounding box center [597, 380] width 708 height 35
click at [595, 389] on p "I like the way she had them standing and moving around the room the whole sessi…" at bounding box center [597, 380] width 708 height 35
click at [750, 388] on p "I like the way she had them standing and moving around the room the whole sessi…" at bounding box center [597, 380] width 708 height 35
click at [588, 414] on p "I like the way she had them standing and moving around the room the whole sessi…" at bounding box center [597, 389] width 708 height 53
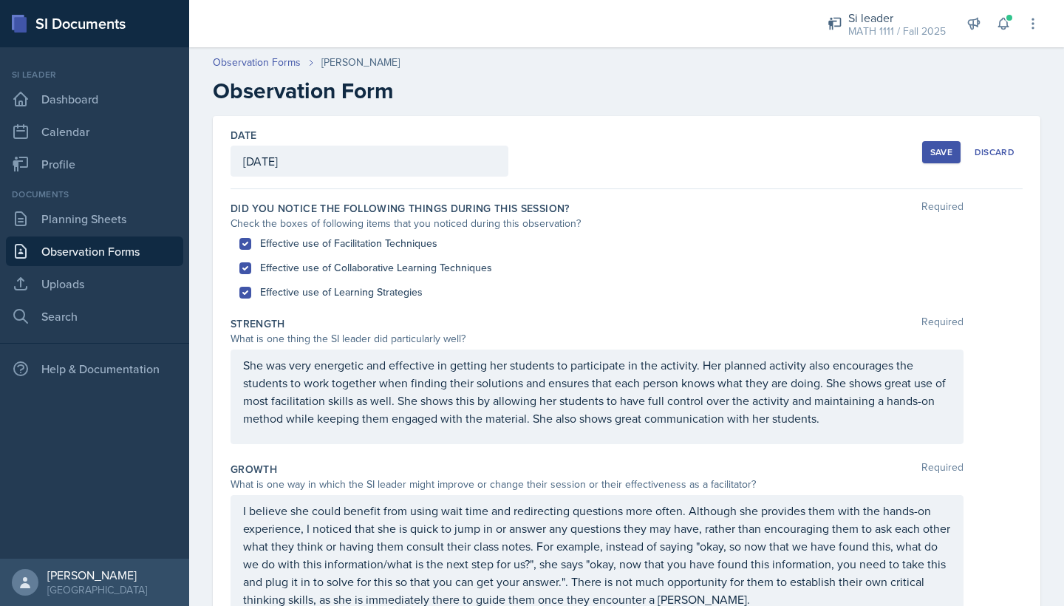
scroll to position [0, 0]
